Goal: Task Accomplishment & Management: Use online tool/utility

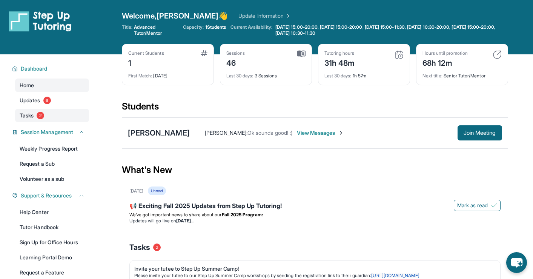
click at [37, 111] on link "Tasks 2" at bounding box center [52, 116] width 74 height 14
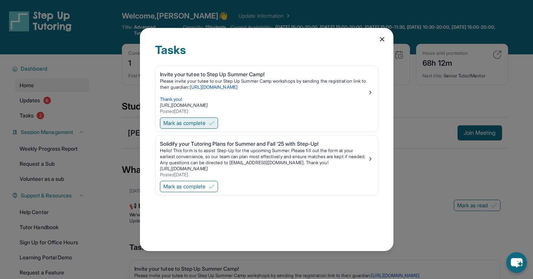
click at [202, 122] on span "Mark as complete" at bounding box center [184, 123] width 42 height 8
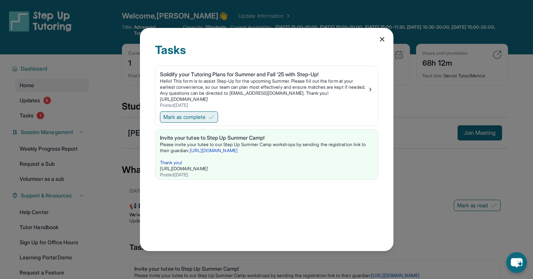
click at [198, 117] on span "Mark as complete" at bounding box center [184, 117] width 42 height 8
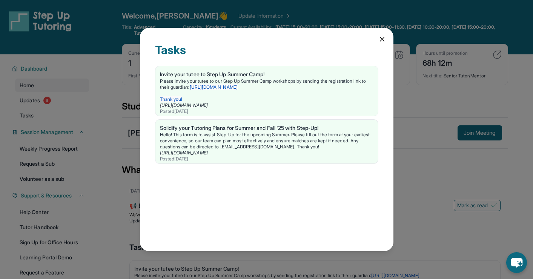
click at [383, 38] on icon at bounding box center [383, 39] width 4 height 4
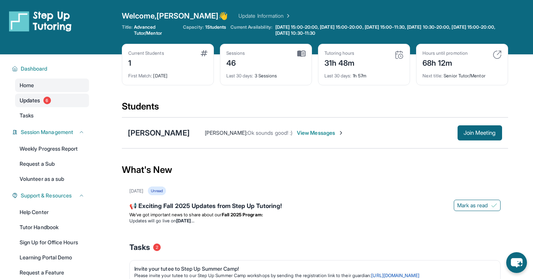
click at [41, 96] on link "Updates 6" at bounding box center [52, 101] width 74 height 14
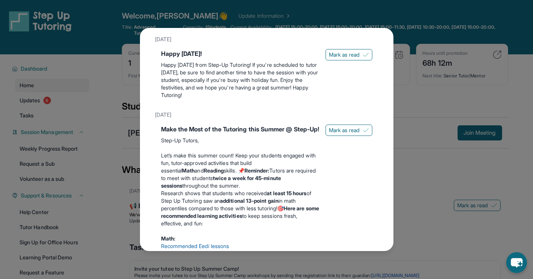
scroll to position [167, 0]
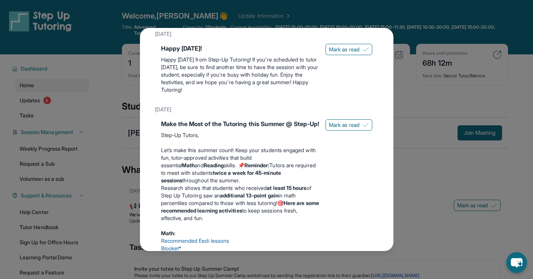
click at [438, 105] on div "Updates [DATE] 📢 Exciting Fall 2025 Updates from Step Up Tutoring! We’ve got im…" at bounding box center [266, 139] width 533 height 279
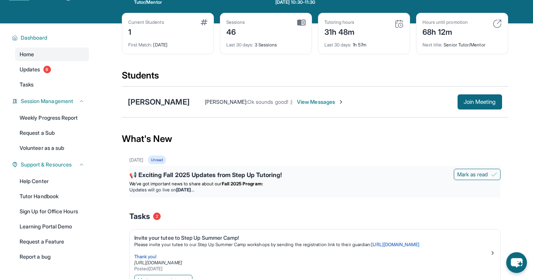
scroll to position [0, 0]
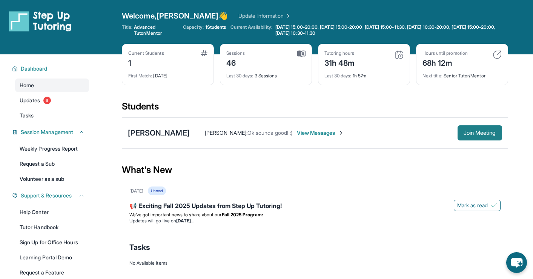
click at [468, 131] on span "Join Meeting" at bounding box center [480, 133] width 32 height 5
